Goal: Information Seeking & Learning: Learn about a topic

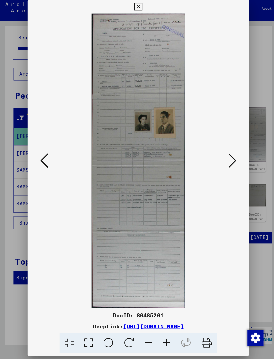
click at [229, 154] on icon at bounding box center [230, 162] width 8 height 16
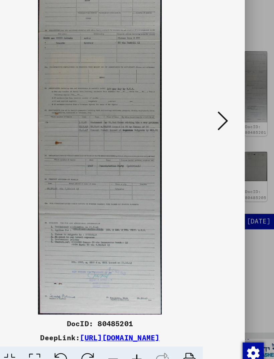
click at [226, 154] on icon at bounding box center [230, 162] width 8 height 16
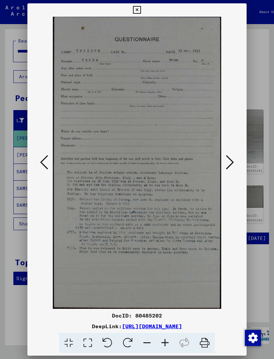
click at [235, 166] on button at bounding box center [230, 162] width 12 height 19
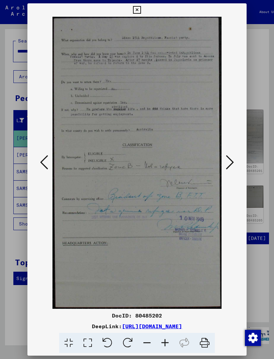
click at [232, 162] on icon at bounding box center [230, 162] width 8 height 16
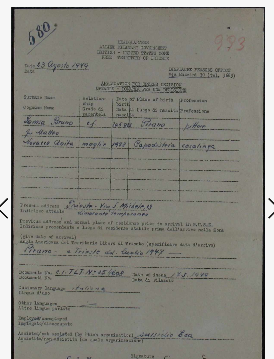
click at [226, 154] on icon at bounding box center [230, 162] width 8 height 16
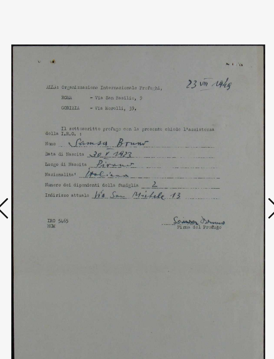
click at [40, 154] on icon at bounding box center [44, 162] width 8 height 16
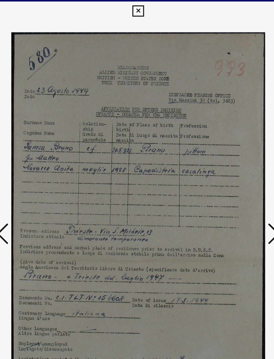
click at [226, 154] on icon at bounding box center [230, 162] width 8 height 16
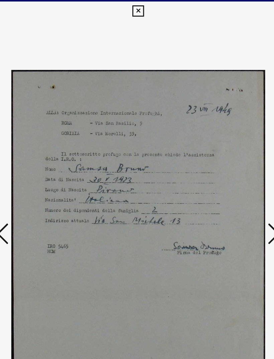
click at [226, 157] on icon at bounding box center [230, 162] width 8 height 16
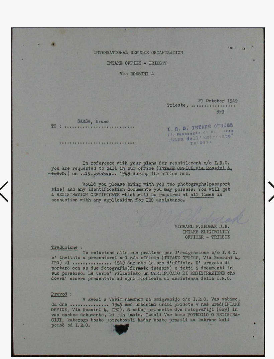
click at [226, 154] on icon at bounding box center [230, 162] width 8 height 16
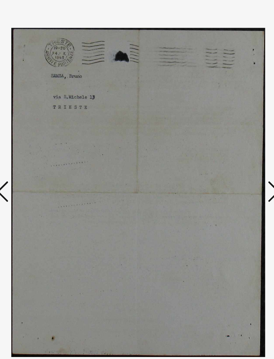
click at [224, 153] on button at bounding box center [230, 162] width 12 height 19
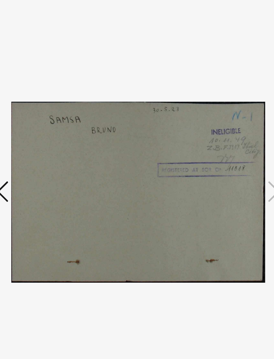
click at [175, 49] on img at bounding box center [137, 163] width 174 height 292
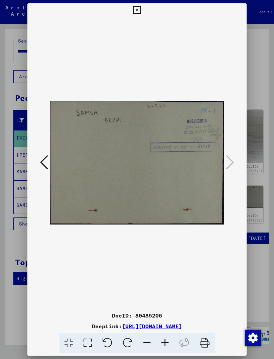
click at [141, 6] on icon at bounding box center [137, 10] width 8 height 8
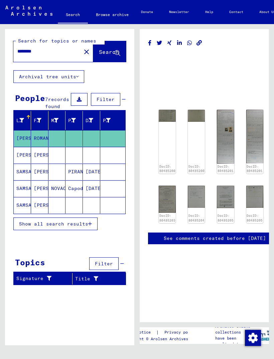
click at [40, 210] on mat-cell "[PERSON_NAME]" at bounding box center [39, 205] width 17 height 16
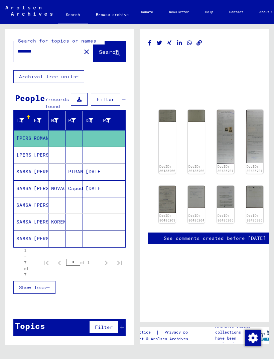
click at [39, 213] on mat-cell "[PERSON_NAME]" at bounding box center [39, 205] width 17 height 16
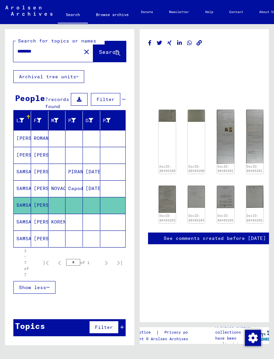
click at [44, 213] on mat-cell "[PERSON_NAME]" at bounding box center [39, 205] width 17 height 16
click at [42, 213] on mat-cell "[PERSON_NAME]" at bounding box center [39, 205] width 17 height 16
click at [254, 197] on img at bounding box center [254, 197] width 17 height 22
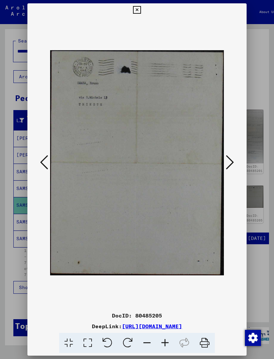
click at [47, 160] on icon at bounding box center [44, 162] width 8 height 16
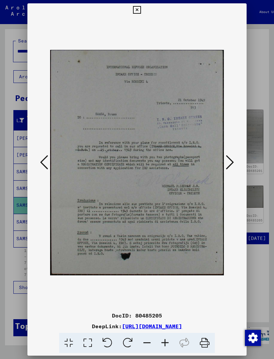
click at [44, 162] on icon at bounding box center [44, 162] width 8 height 16
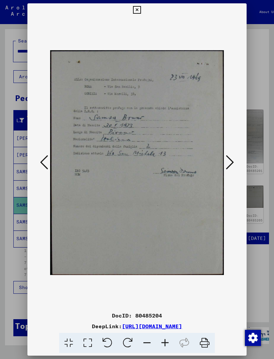
click at [45, 160] on icon at bounding box center [44, 162] width 8 height 16
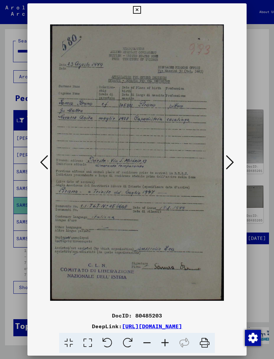
click at [38, 170] on div at bounding box center [136, 163] width 219 height 292
click at [49, 164] on button at bounding box center [44, 162] width 12 height 19
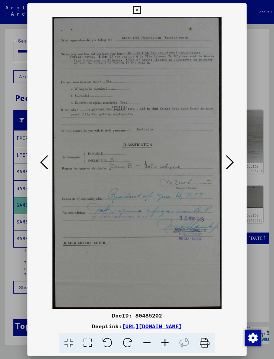
click at [45, 159] on icon at bounding box center [44, 162] width 8 height 16
